Goal: Task Accomplishment & Management: Manage account settings

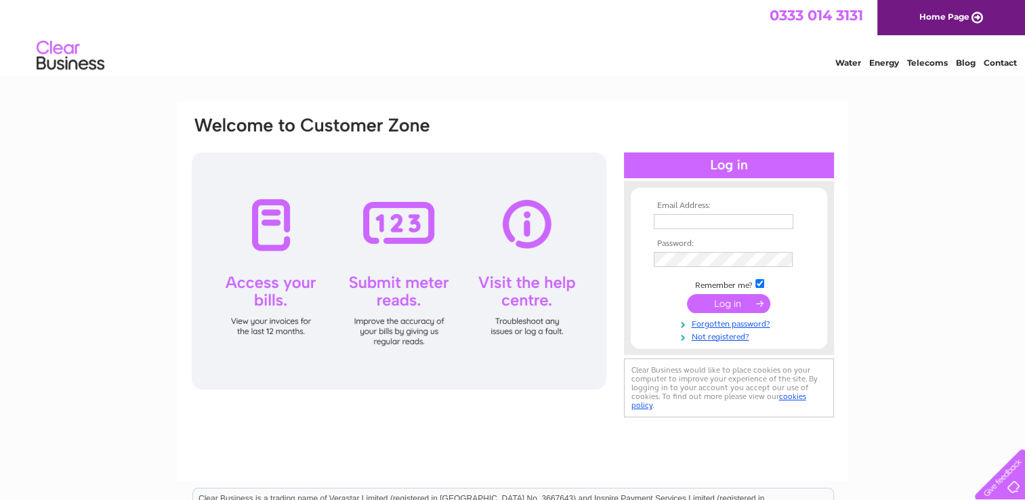
type input "[PERSON_NAME][EMAIL_ADDRESS][DOMAIN_NAME]"
click at [731, 294] on input "submit" at bounding box center [728, 303] width 83 height 19
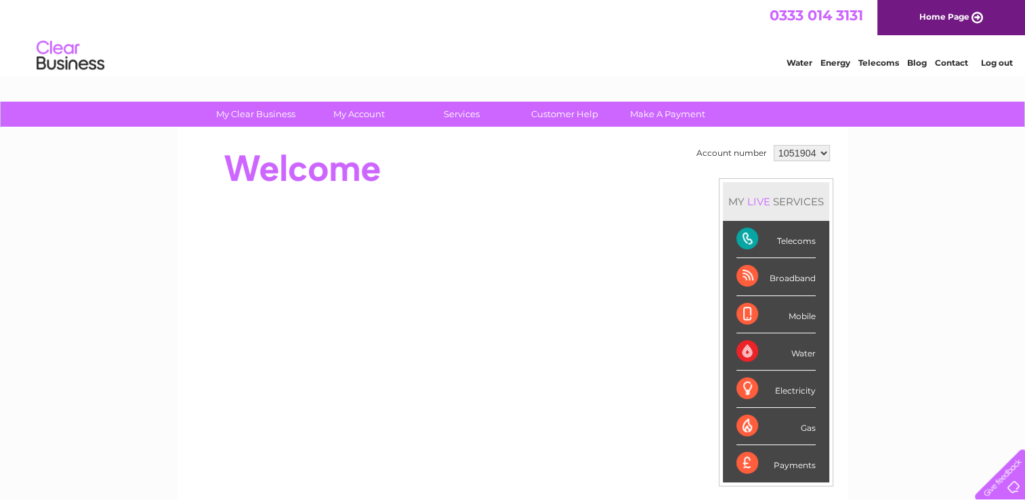
click at [784, 248] on div "Telecoms" at bounding box center [775, 239] width 79 height 37
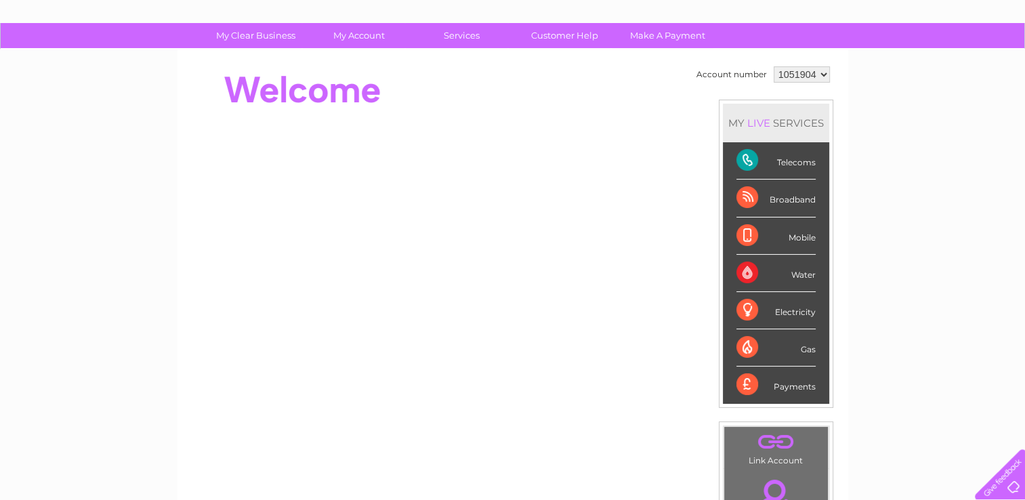
scroll to position [70, 0]
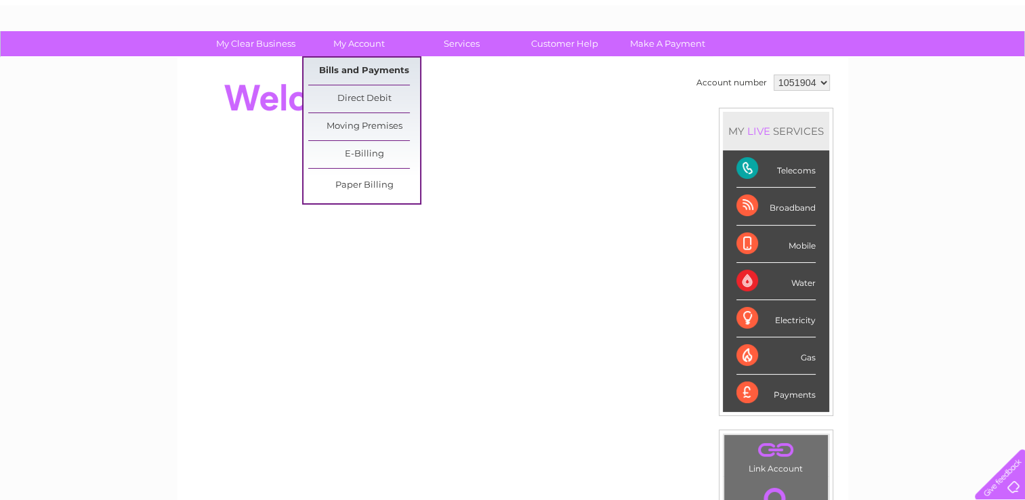
click at [363, 69] on link "Bills and Payments" at bounding box center [364, 71] width 112 height 27
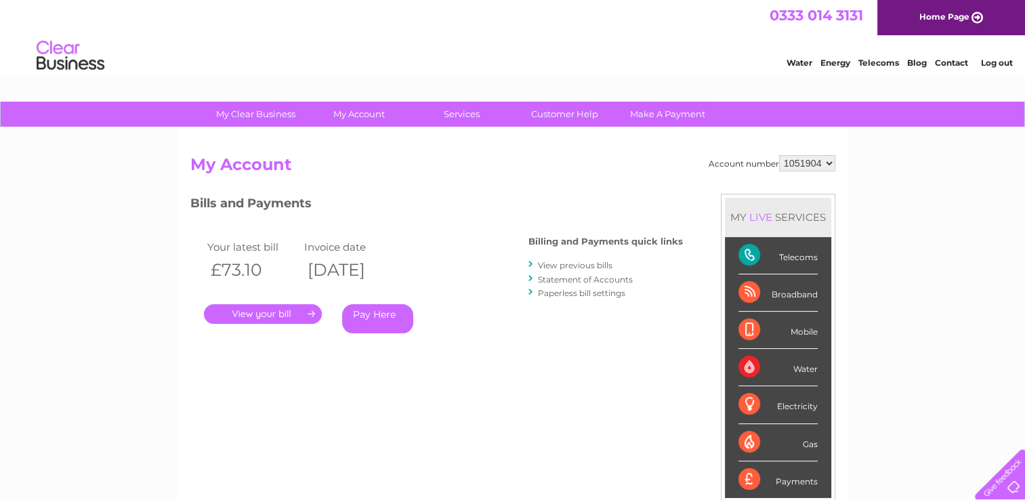
click at [276, 318] on link "." at bounding box center [263, 314] width 118 height 20
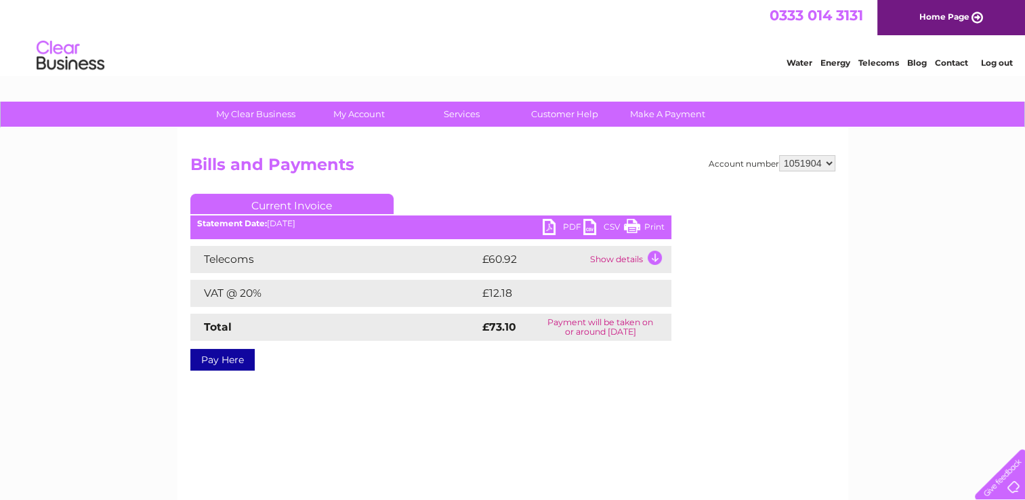
click at [653, 261] on td "Show details" at bounding box center [628, 259] width 85 height 27
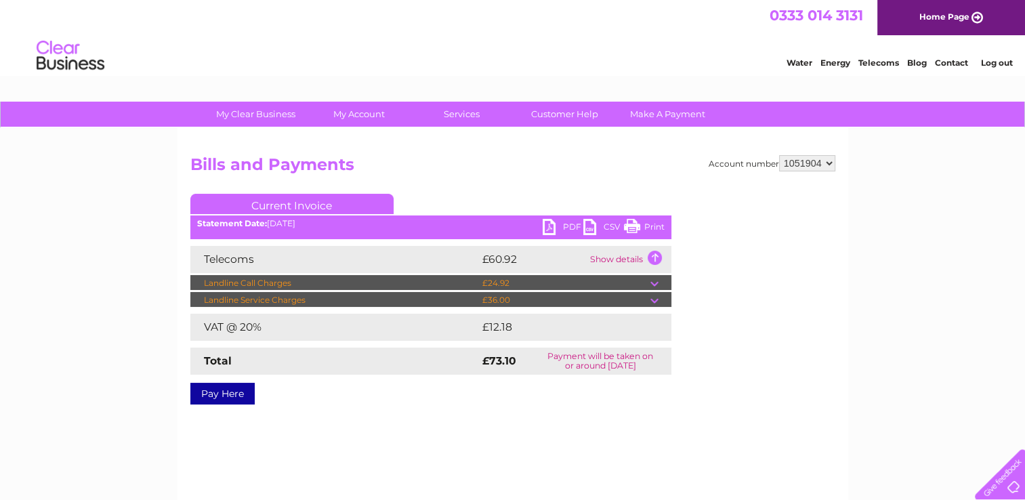
click at [656, 283] on td at bounding box center [660, 283] width 21 height 16
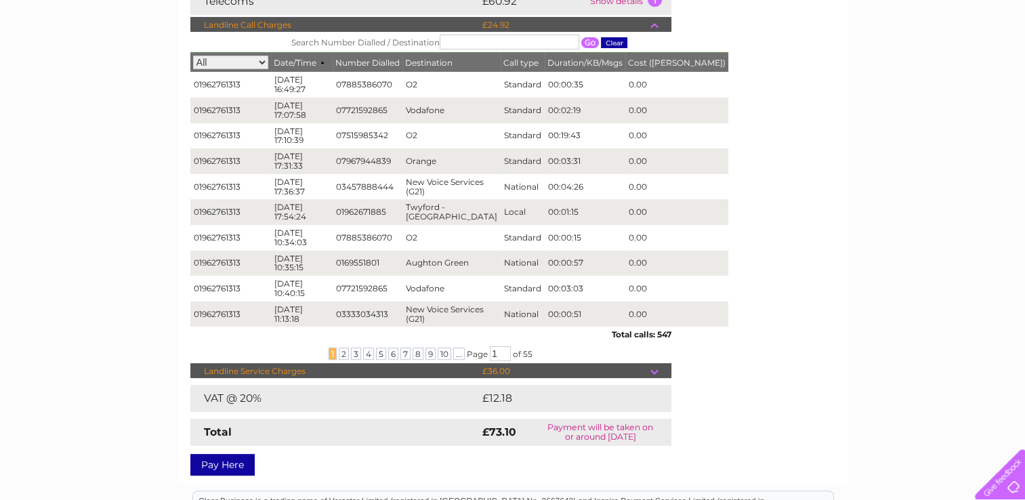
scroll to position [263, 0]
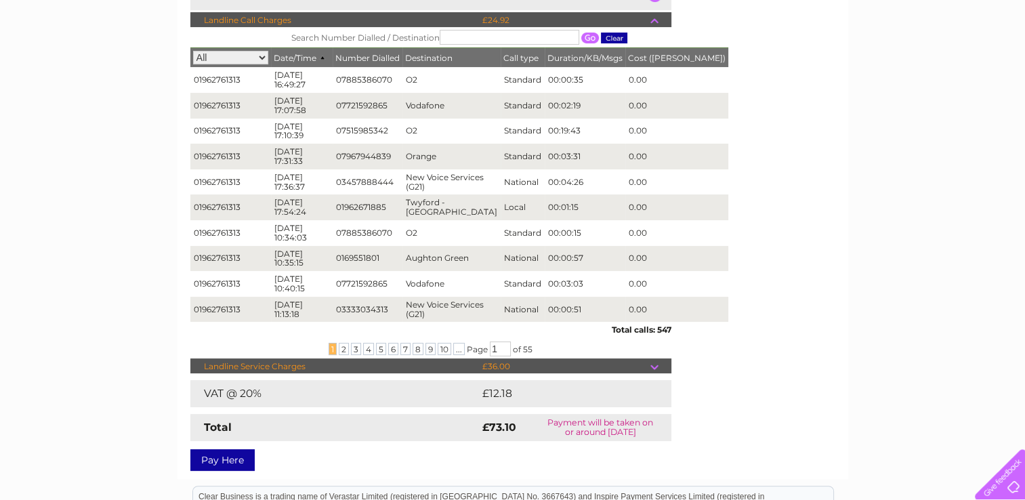
click at [261, 58] on select "All 01962761313 01962761717" at bounding box center [230, 58] width 75 height 14
select select "01962761313"
click at [193, 51] on select "All 01962761313 01962761717" at bounding box center [230, 58] width 75 height 14
click at [343, 346] on span "2" at bounding box center [344, 349] width 10 height 12
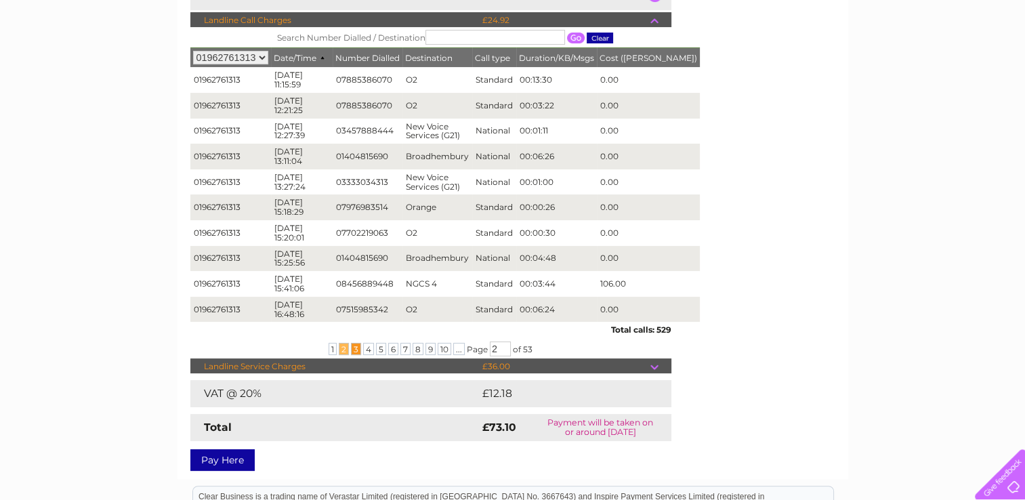
click at [356, 349] on span "3" at bounding box center [356, 349] width 10 height 12
